Goal: Information Seeking & Learning: Learn about a topic

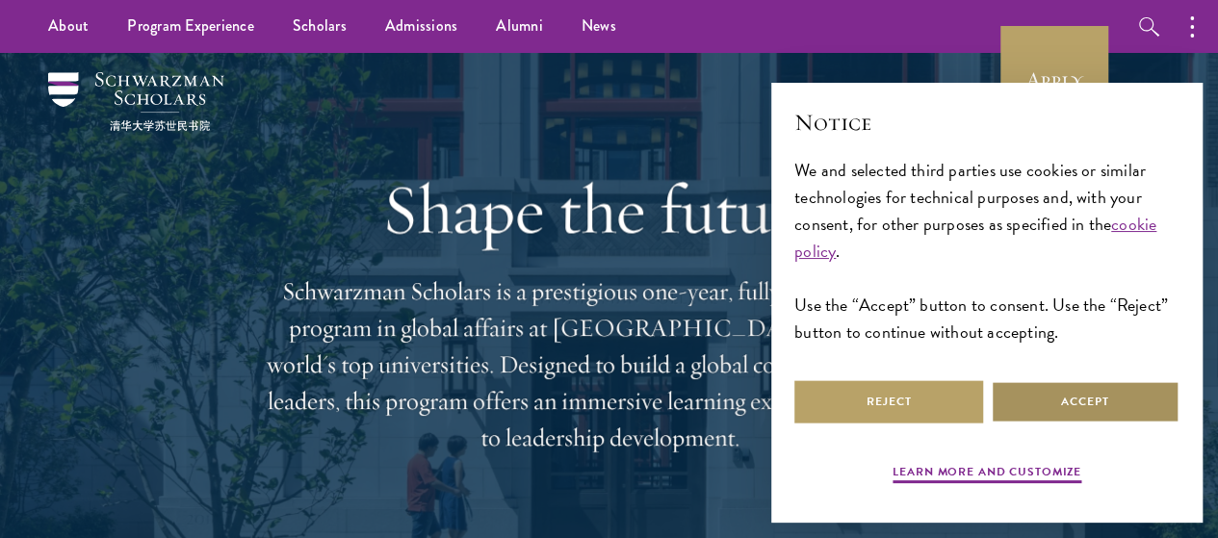
click at [1088, 398] on button "Accept" at bounding box center [1084, 401] width 189 height 43
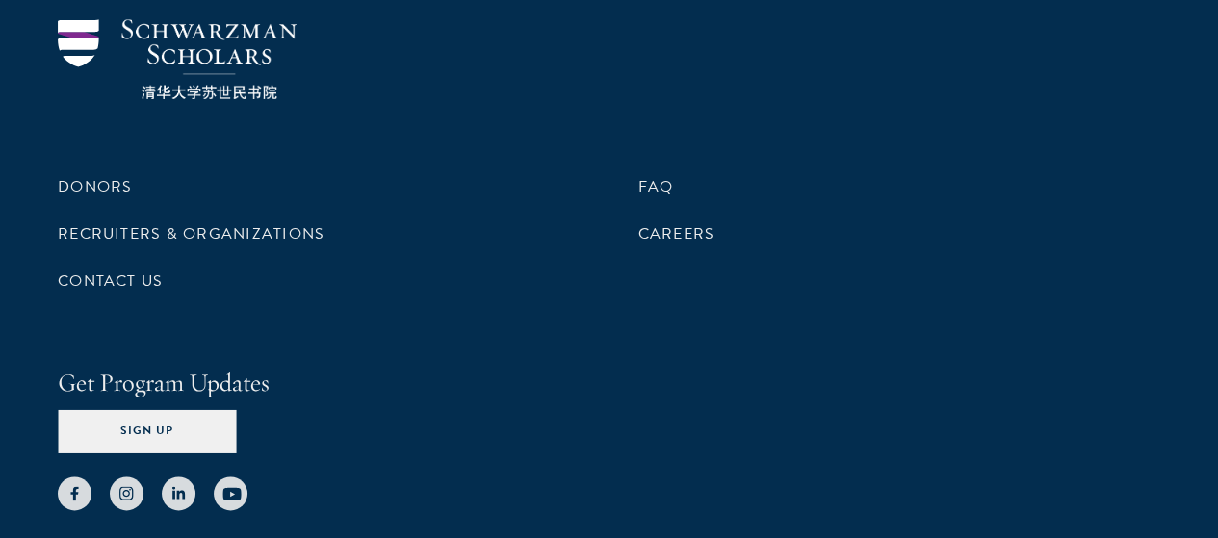
scroll to position [8486, 0]
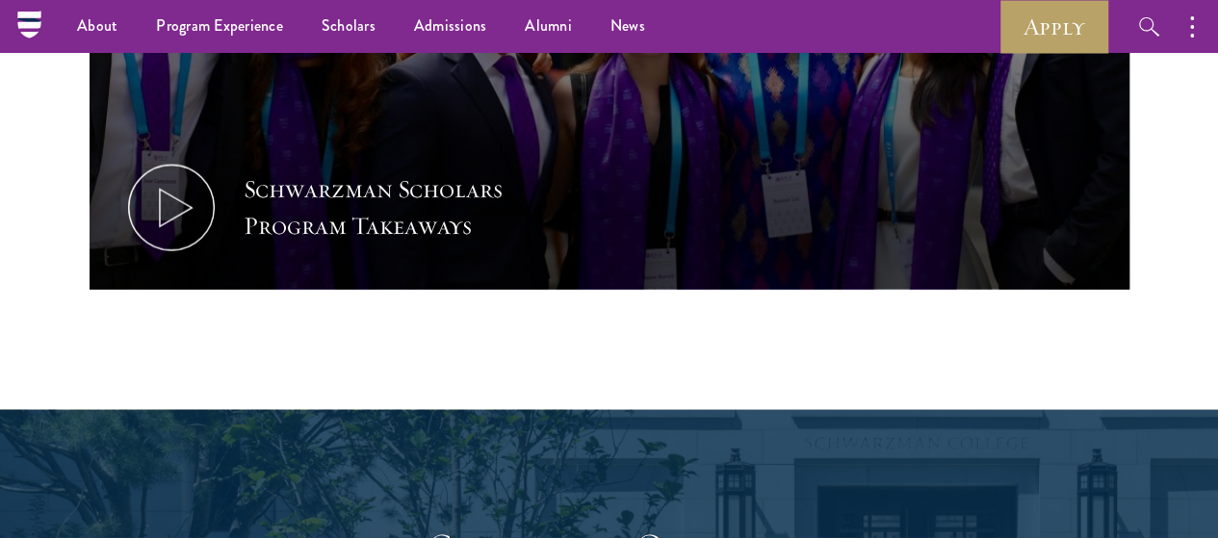
scroll to position [2213, 0]
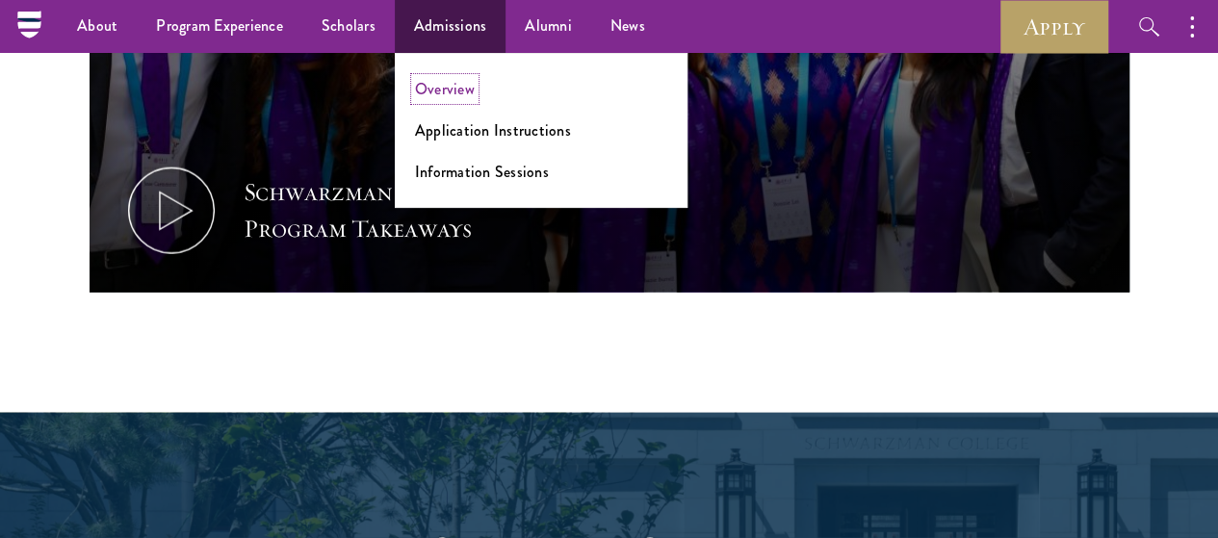
click at [439, 91] on link "Overview" at bounding box center [445, 89] width 60 height 22
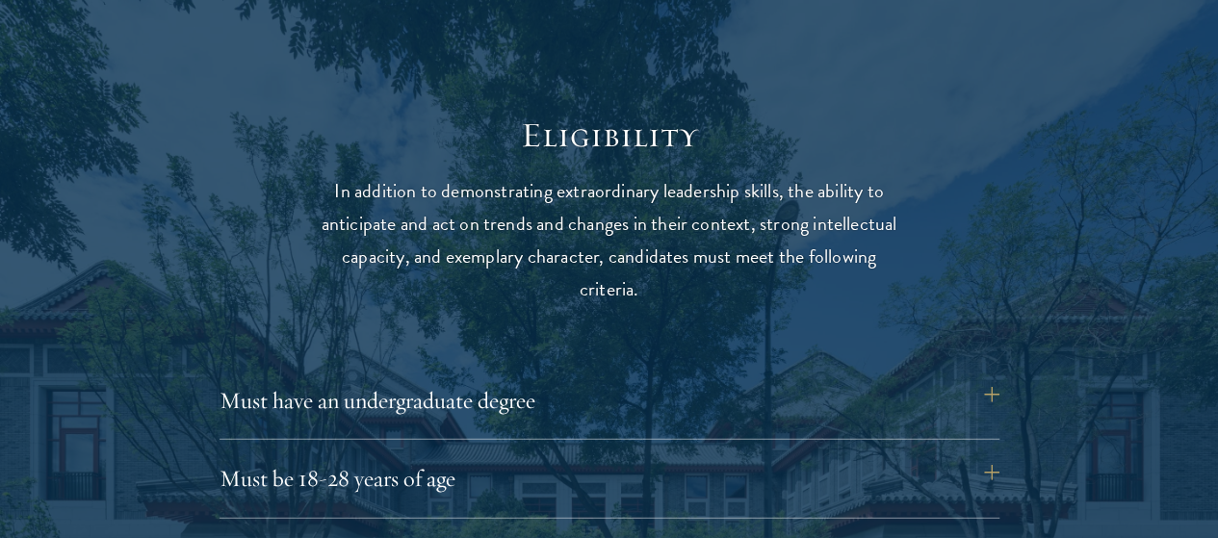
scroll to position [2503, 0]
